Goal: Transaction & Acquisition: Purchase product/service

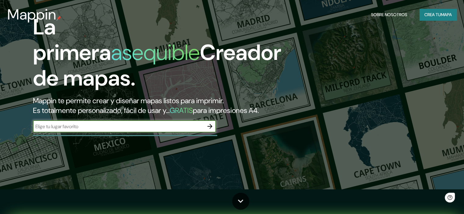
scroll to position [30, 0]
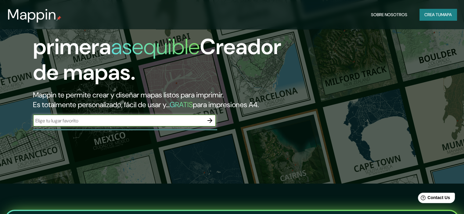
click at [139, 124] on input "text" at bounding box center [118, 120] width 171 height 7
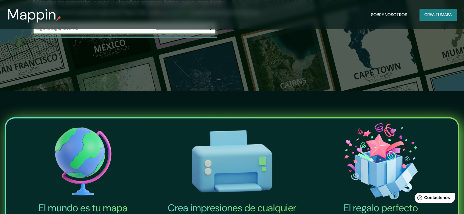
scroll to position [0, 0]
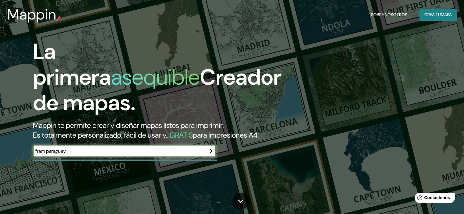
type input "fram paraguay"
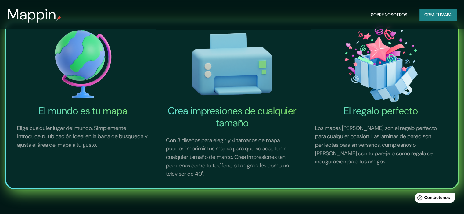
scroll to position [7, 0]
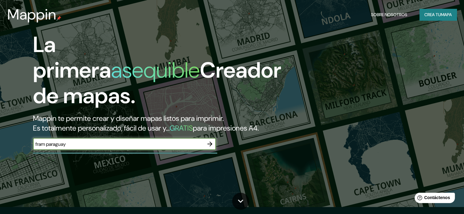
click at [208, 148] on icon "button" at bounding box center [209, 143] width 7 height 7
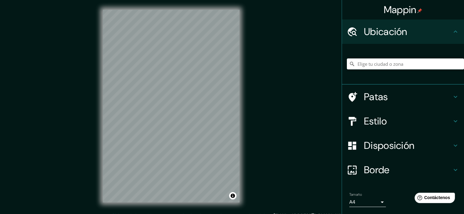
click at [155, 206] on div "© Mapbox © OpenStreetMap Improve this map" at bounding box center [171, 106] width 156 height 212
click at [378, 61] on input "Elige tu ciudad o zona" at bounding box center [404, 64] width 117 height 11
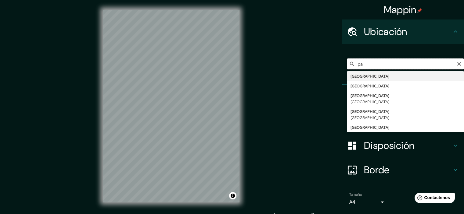
type input "p"
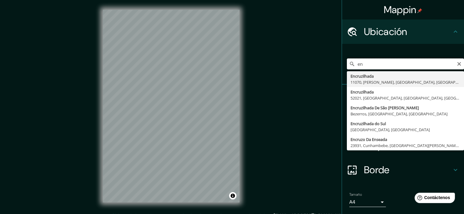
type input "e"
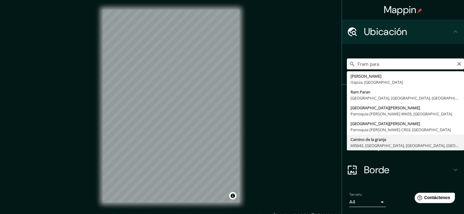
click at [387, 66] on input "Fram para" at bounding box center [404, 64] width 117 height 11
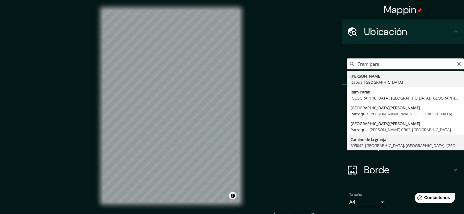
type input "Fram, Itapúa, Paraguay"
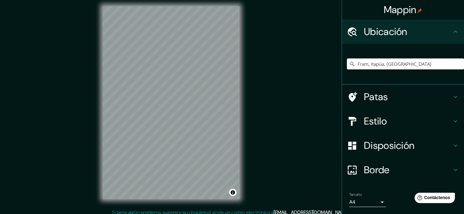
scroll to position [8, 0]
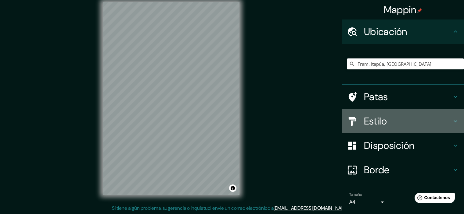
click at [378, 119] on font "Estilo" at bounding box center [375, 121] width 23 height 13
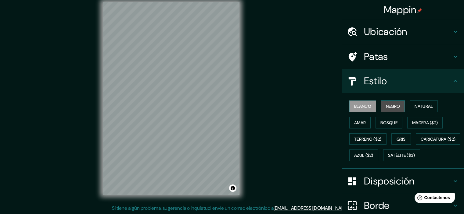
click at [389, 108] on font "Negro" at bounding box center [393, 106] width 14 height 5
click at [361, 106] on font "Blanco" at bounding box center [362, 106] width 17 height 5
click at [416, 107] on font "Natural" at bounding box center [423, 106] width 18 height 5
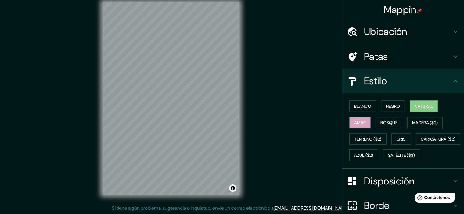
click at [349, 120] on button "Amar" at bounding box center [359, 123] width 21 height 12
click at [362, 106] on font "Blanco" at bounding box center [362, 106] width 17 height 5
click at [423, 105] on font "Natural" at bounding box center [423, 106] width 18 height 5
click at [362, 118] on button "Amar" at bounding box center [359, 123] width 21 height 12
click at [375, 123] on button "Bosque" at bounding box center [388, 123] width 27 height 12
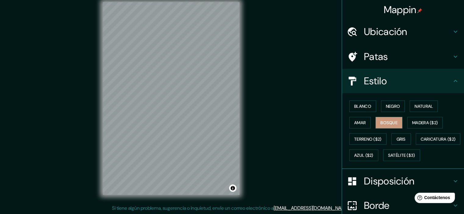
click at [437, 34] on h4 "Ubicación" at bounding box center [408, 32] width 88 height 12
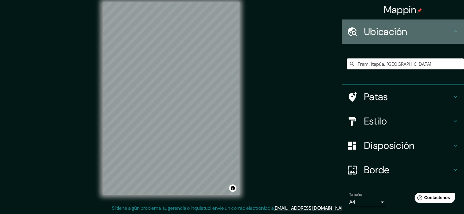
click at [437, 34] on h4 "Ubicación" at bounding box center [408, 32] width 88 height 12
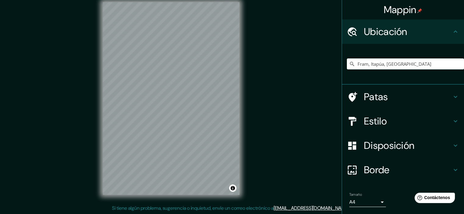
click at [451, 30] on icon at bounding box center [454, 31] width 7 height 7
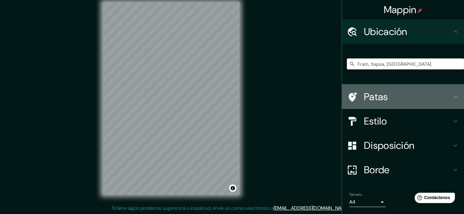
click at [453, 97] on icon at bounding box center [454, 96] width 7 height 7
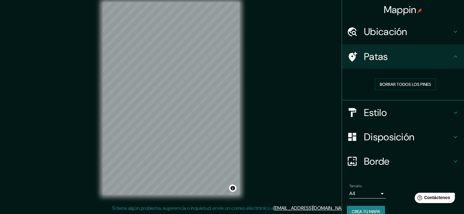
click at [444, 113] on h4 "Estilo" at bounding box center [408, 113] width 88 height 12
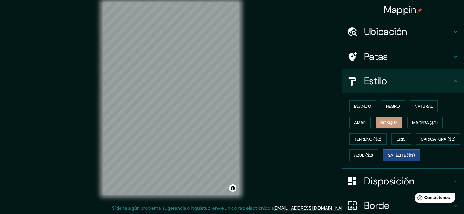
click at [388, 158] on font "Satélite ($3)" at bounding box center [401, 155] width 27 height 5
click at [420, 142] on font "Caricatura ($2)" at bounding box center [437, 139] width 35 height 5
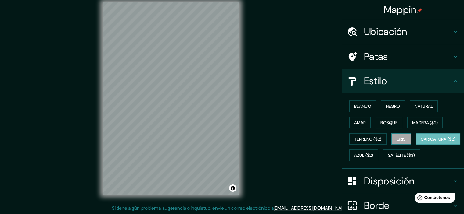
click at [400, 138] on font "Gris" at bounding box center [400, 139] width 9 height 5
click at [354, 122] on font "Amar" at bounding box center [360, 122] width 12 height 5
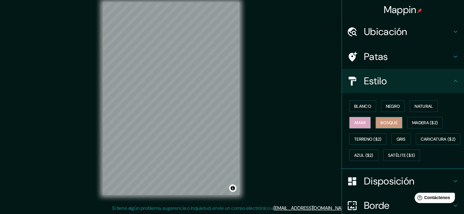
click at [380, 123] on font "Bosque" at bounding box center [388, 122] width 17 height 5
click at [391, 134] on button "Gris" at bounding box center [401, 139] width 20 height 12
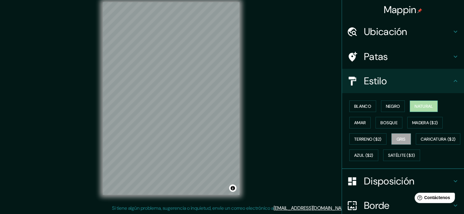
click at [414, 102] on font "Natural" at bounding box center [423, 106] width 18 height 8
click at [386, 104] on font "Negro" at bounding box center [393, 106] width 14 height 5
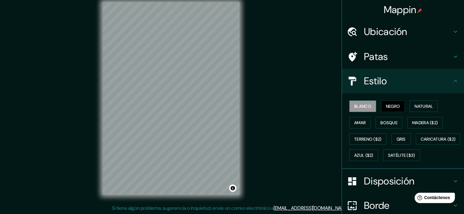
click at [362, 108] on font "Blanco" at bounding box center [362, 106] width 17 height 5
click at [387, 104] on font "Negro" at bounding box center [393, 106] width 14 height 5
click at [387, 125] on font "Bosque" at bounding box center [388, 122] width 17 height 5
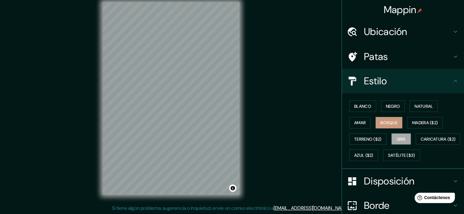
click at [396, 137] on font "Gris" at bounding box center [400, 139] width 9 height 5
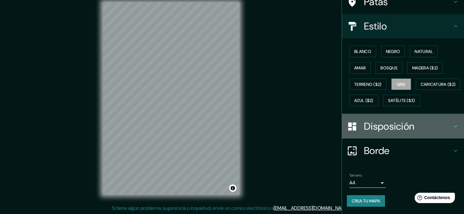
click at [391, 125] on font "Disposición" at bounding box center [389, 126] width 50 height 13
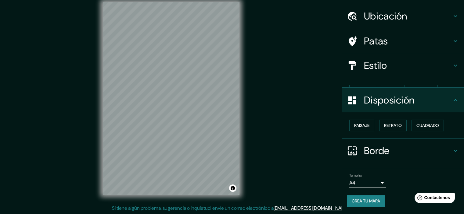
scroll to position [5, 0]
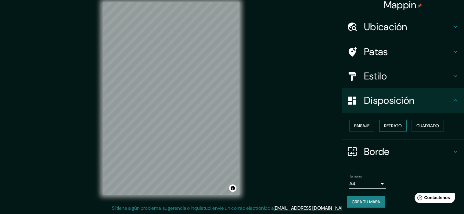
click at [396, 126] on font "Retrato" at bounding box center [393, 125] width 18 height 5
click at [354, 126] on font "Paisaje" at bounding box center [361, 125] width 15 height 5
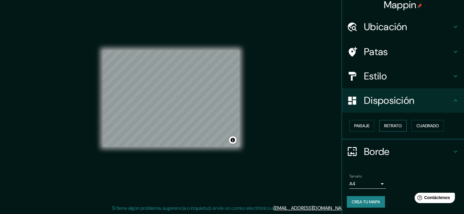
click at [384, 124] on font "Retrato" at bounding box center [393, 125] width 18 height 5
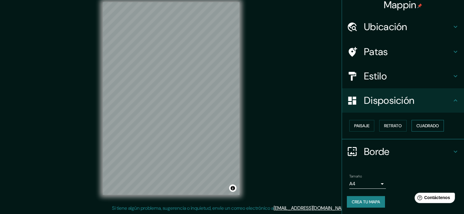
click at [416, 126] on font "Cuadrado" at bounding box center [427, 125] width 23 height 5
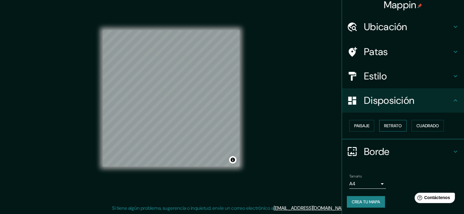
click at [393, 129] on font "Retrato" at bounding box center [393, 126] width 18 height 8
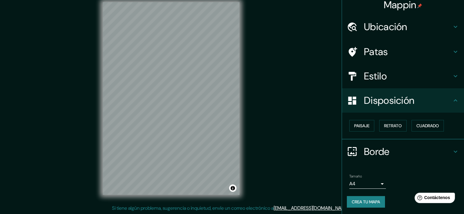
click at [383, 109] on div "Disposición" at bounding box center [403, 100] width 122 height 24
click at [378, 181] on body "Mappin Ubicación Fram, Itapúa, Paraguay Patas Estilo Disposición Paisaje Retrat…" at bounding box center [232, 99] width 464 height 214
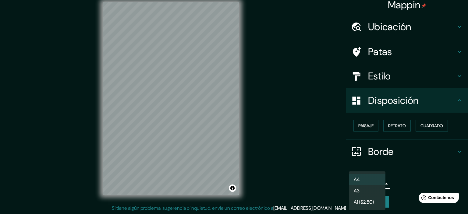
click at [367, 187] on li "A3" at bounding box center [367, 190] width 37 height 11
type input "a4"
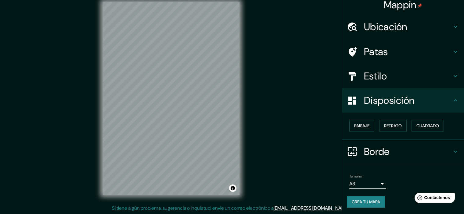
click at [347, 197] on button "Crea tu mapa" at bounding box center [365, 202] width 38 height 12
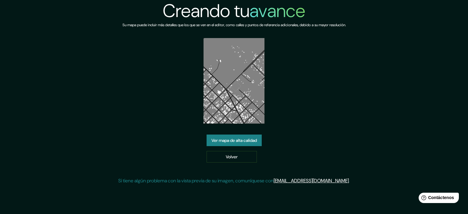
click at [247, 143] on font "Ver mapa de alta calidad" at bounding box center [233, 140] width 45 height 5
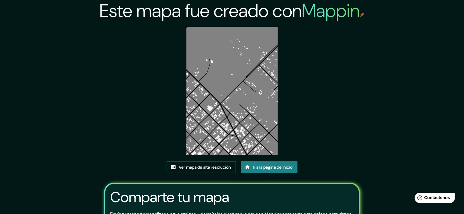
click at [216, 108] on img at bounding box center [231, 91] width 91 height 129
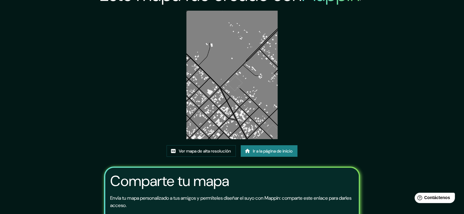
scroll to position [61, 0]
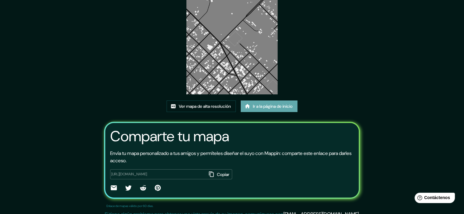
click at [272, 107] on font "Ir a la página de inicio" at bounding box center [273, 106] width 40 height 5
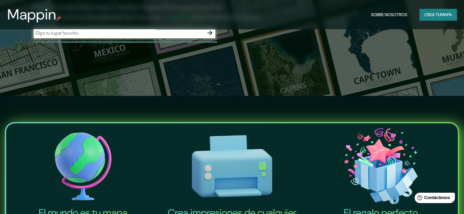
scroll to position [122, 0]
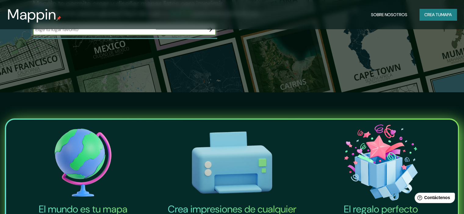
click at [208, 33] on icon "button" at bounding box center [209, 29] width 7 height 7
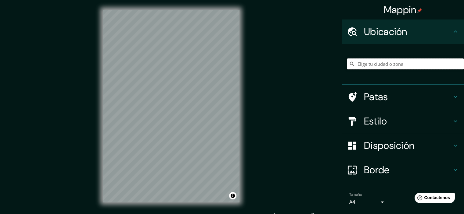
click at [377, 66] on input "Elige tu ciudad o zona" at bounding box center [404, 64] width 117 height 11
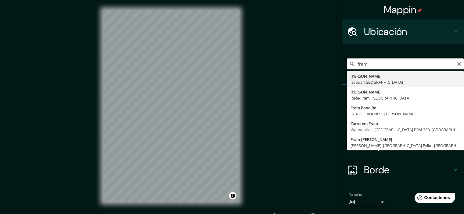
type input "Fram, Itapúa, Paraguay"
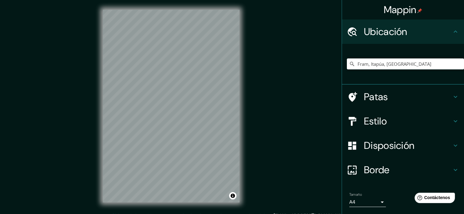
drag, startPoint x: 375, startPoint y: 118, endPoint x: 379, endPoint y: 118, distance: 4.9
click at [375, 118] on font "Estilo" at bounding box center [375, 121] width 23 height 13
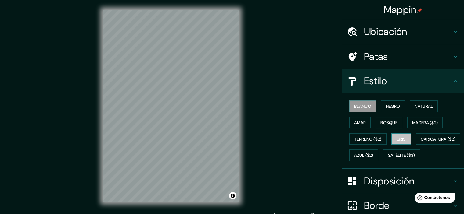
click at [400, 140] on font "Gris" at bounding box center [400, 139] width 9 height 5
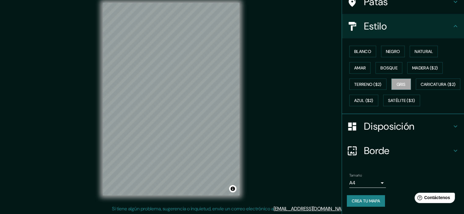
scroll to position [8, 0]
click at [371, 183] on body "Mappin Ubicación Fram, Itapúa, Paraguay Patas Estilo Blanco Negro Natural Amar …" at bounding box center [232, 99] width 464 height 214
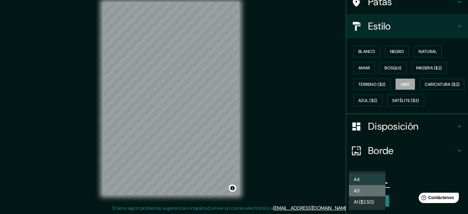
click at [358, 189] on font "A3" at bounding box center [357, 191] width 6 height 6
type input "a4"
click at [373, 183] on body "Mappin Ubicación Fram, Itapúa, Paraguay Patas Estilo Blanco Negro Natural Amar …" at bounding box center [234, 99] width 468 height 214
click at [367, 187] on li "A3" at bounding box center [367, 190] width 37 height 11
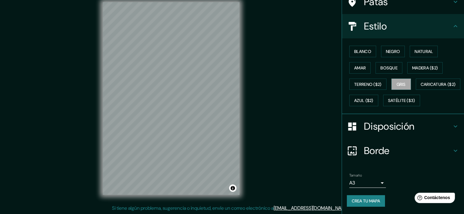
click at [370, 202] on font "Crea tu mapa" at bounding box center [365, 200] width 28 height 5
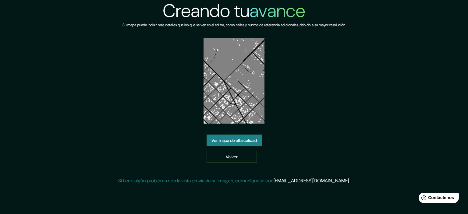
click at [247, 68] on img at bounding box center [234, 81] width 61 height 86
drag, startPoint x: 247, startPoint y: 68, endPoint x: 218, endPoint y: 142, distance: 79.9
click at [218, 142] on font "Ver mapa de alta calidad" at bounding box center [233, 140] width 45 height 5
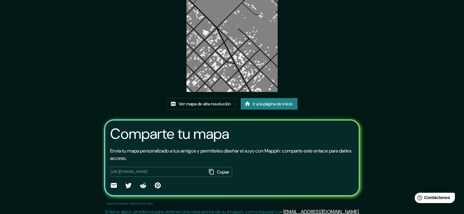
scroll to position [67, 0]
